Goal: Transaction & Acquisition: Purchase product/service

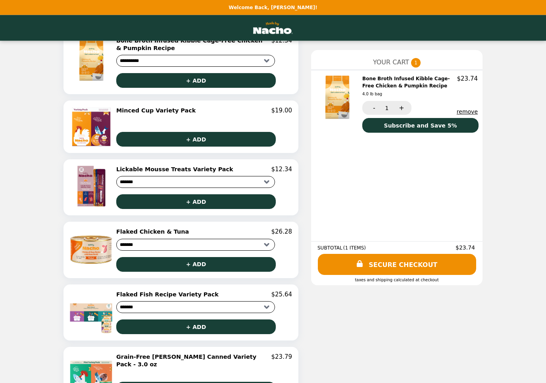
scroll to position [246, 0]
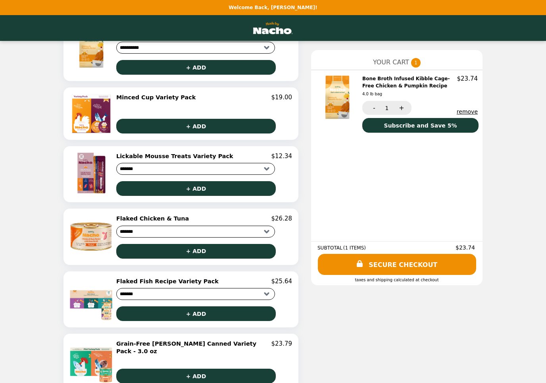
click at [89, 185] on img at bounding box center [92, 172] width 46 height 41
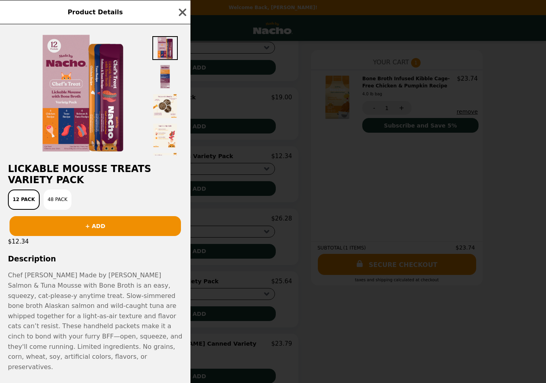
click at [103, 101] on img at bounding box center [82, 93] width 128 height 119
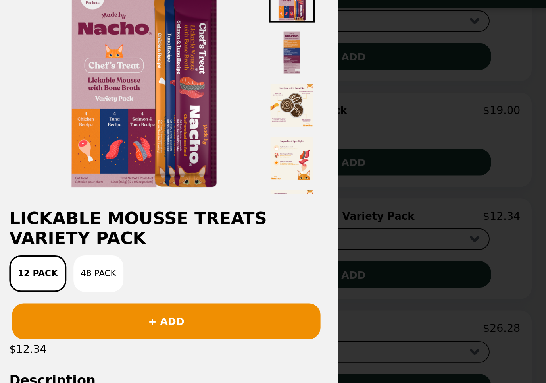
scroll to position [11, 0]
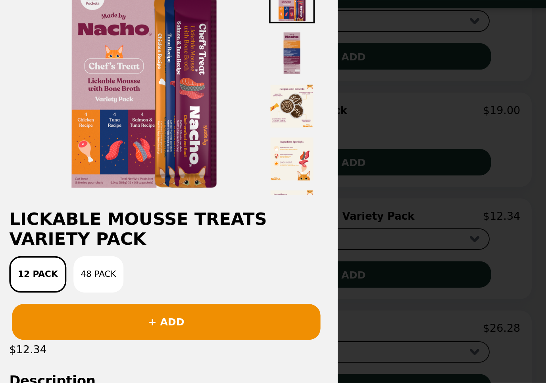
click at [92, 205] on button "+ ADD" at bounding box center [96, 215] width 172 height 20
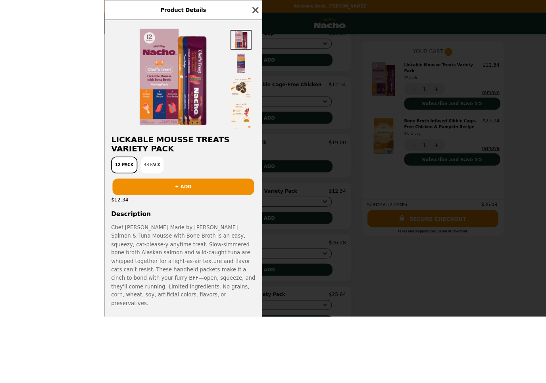
scroll to position [202, 0]
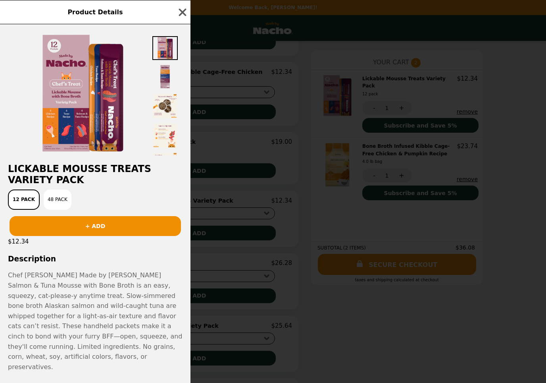
click at [179, 10] on icon "button" at bounding box center [183, 12] width 12 height 12
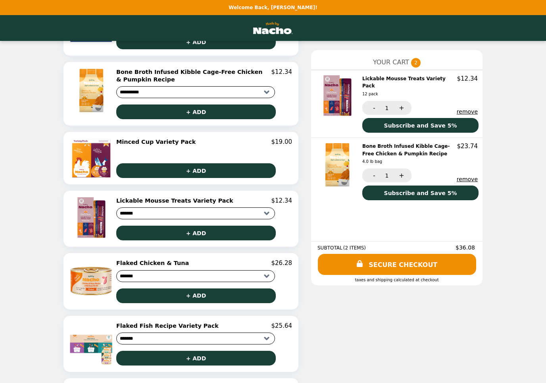
click at [89, 168] on img at bounding box center [92, 158] width 42 height 40
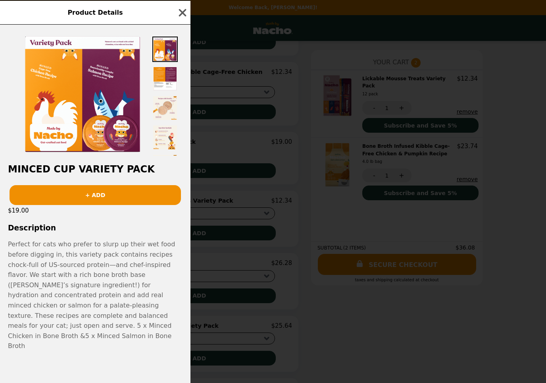
click at [179, 19] on icon "button" at bounding box center [183, 13] width 12 height 12
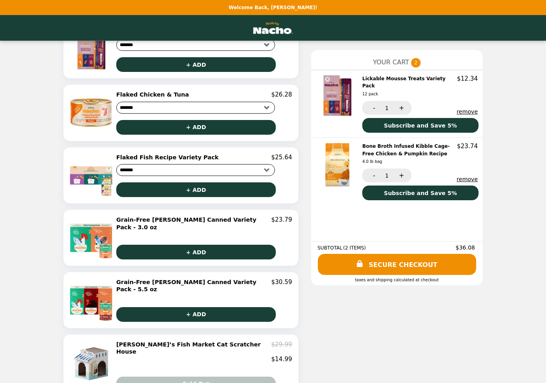
scroll to position [371, 0]
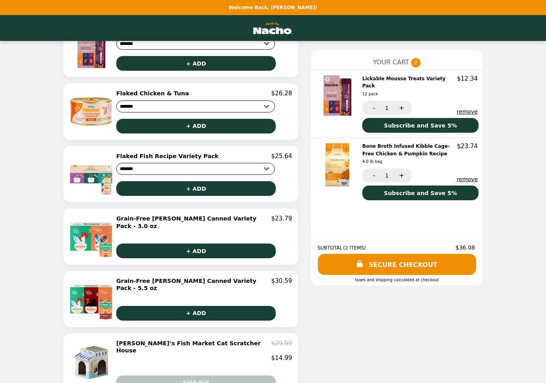
click at [409, 272] on link "SECURE CHECKOUT" at bounding box center [397, 264] width 158 height 21
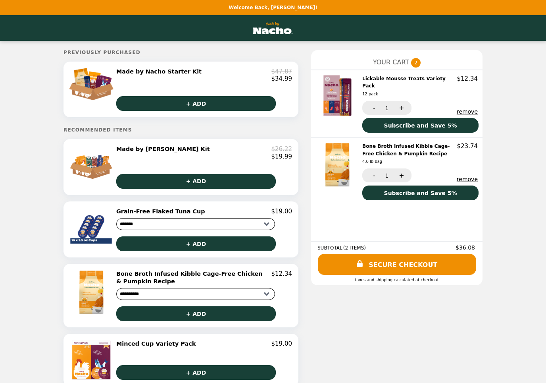
click at [89, 167] on img at bounding box center [91, 166] width 45 height 43
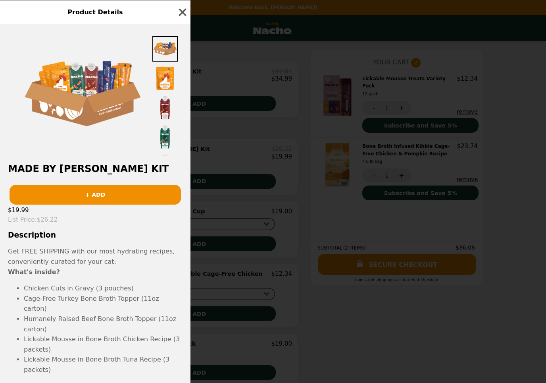
click at [181, 12] on icon "button" at bounding box center [183, 12] width 12 height 12
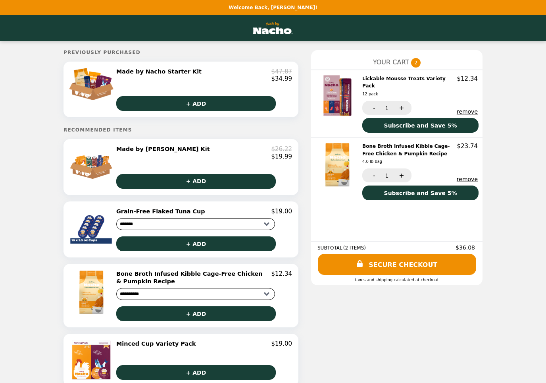
click at [338, 98] on img at bounding box center [338, 95] width 46 height 41
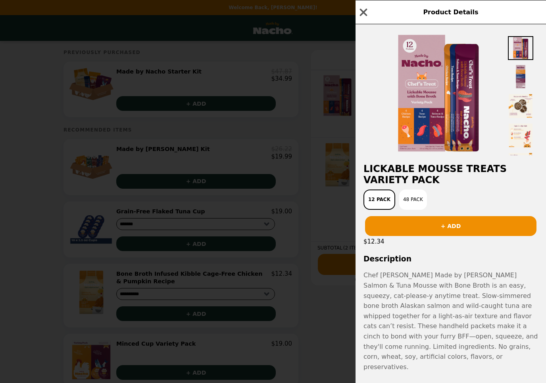
click at [366, 10] on icon "button" at bounding box center [364, 12] width 8 height 8
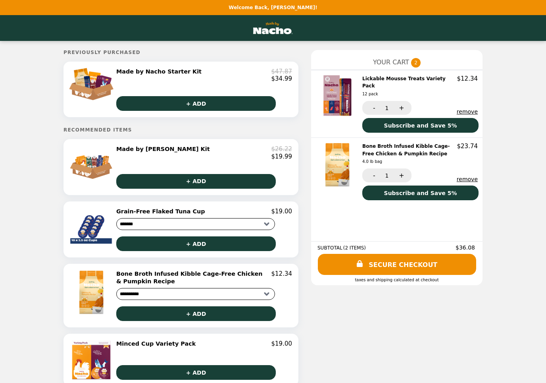
click at [339, 162] on img at bounding box center [338, 165] width 46 height 44
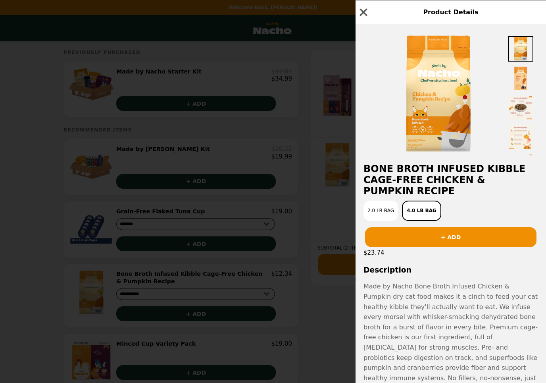
click at [364, 13] on icon "button" at bounding box center [364, 12] width 8 height 8
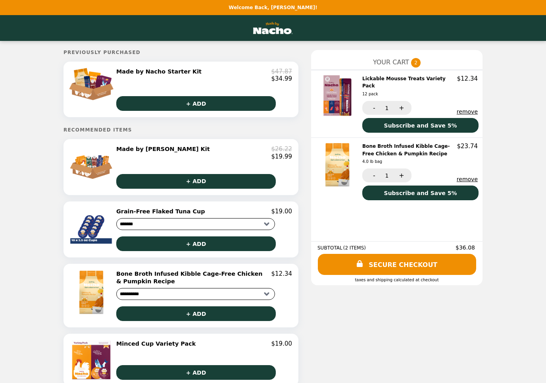
click at [405, 101] on button "+" at bounding box center [401, 108] width 22 height 14
click at [405, 269] on link "SECURE CHECKOUT" at bounding box center [397, 264] width 158 height 21
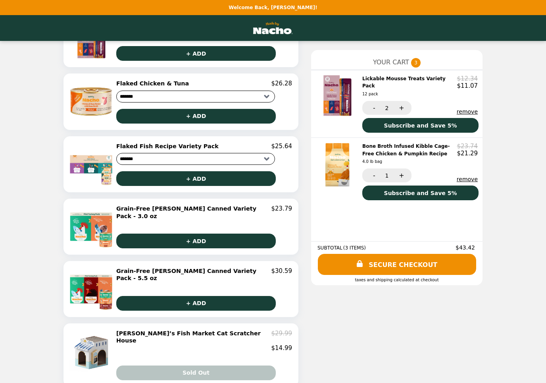
click at [375, 101] on button "-" at bounding box center [373, 108] width 22 height 14
click at [411, 268] on link "SECURE CHECKOUT" at bounding box center [397, 264] width 158 height 21
